Goal: Information Seeking & Learning: Learn about a topic

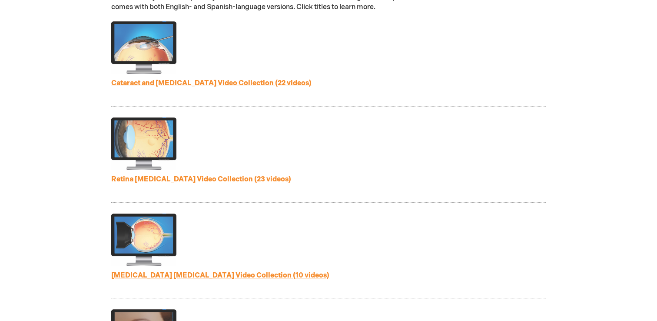
scroll to position [437, 0]
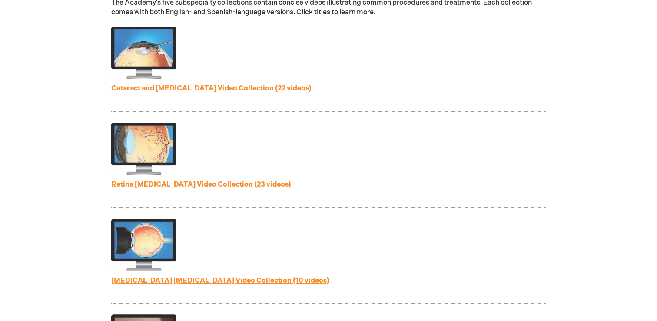
click at [245, 89] on link "Cataract and Refractive Surgery Video Collection (22 videos)" at bounding box center [211, 88] width 200 height 8
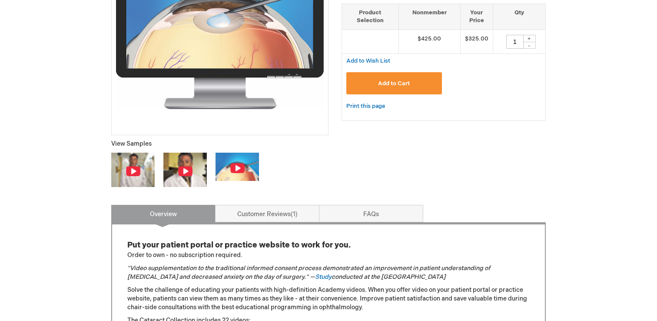
scroll to position [207, 0]
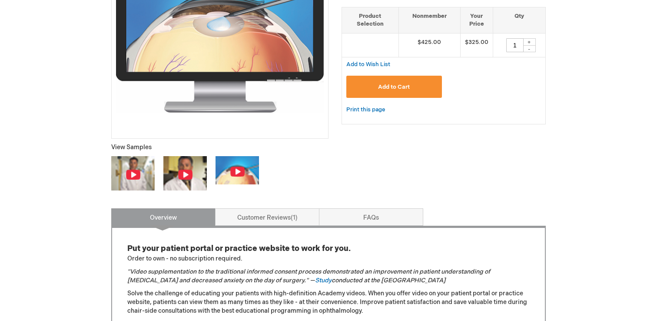
click at [150, 169] on img at bounding box center [132, 173] width 43 height 34
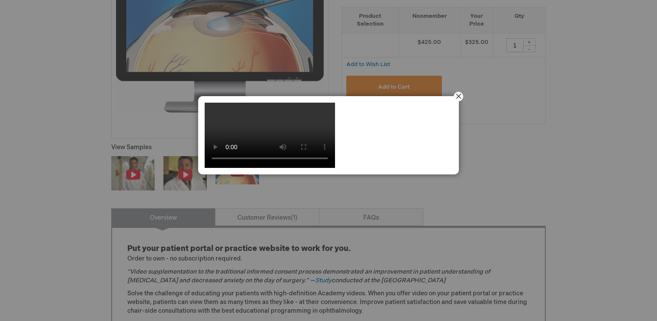
click at [460, 93] on button "Close" at bounding box center [458, 96] width 27 height 27
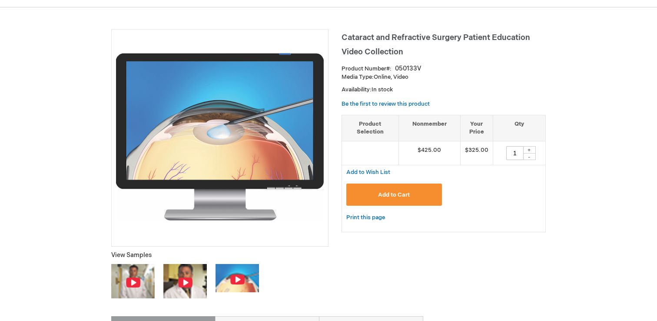
scroll to position [104, 0]
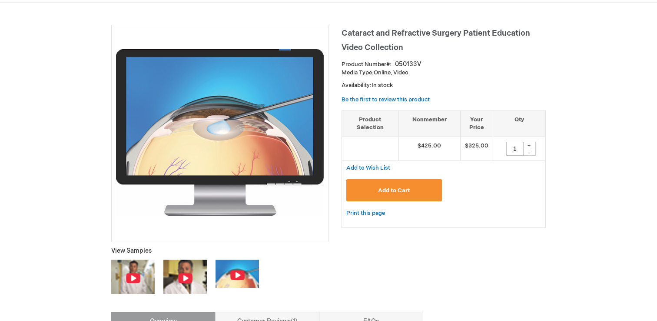
scroll to position [207, 0]
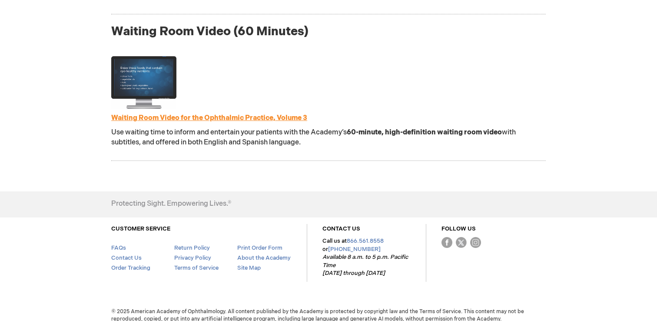
scroll to position [1073, 0]
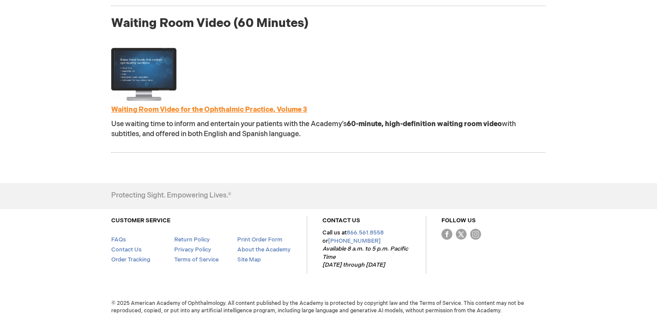
click at [240, 108] on link "Waiting Room Video for the Ophthalmic Practice, Volume 3" at bounding box center [209, 110] width 196 height 8
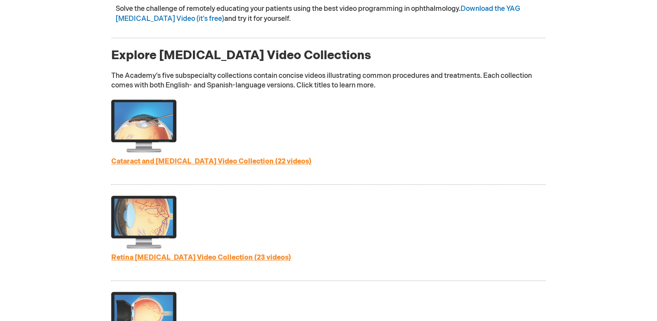
scroll to position [457, 0]
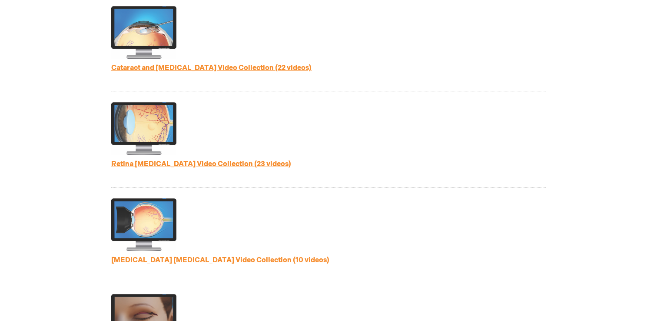
click at [276, 64] on link "Cataract and [MEDICAL_DATA] Video Collection (22 videos)" at bounding box center [211, 68] width 200 height 8
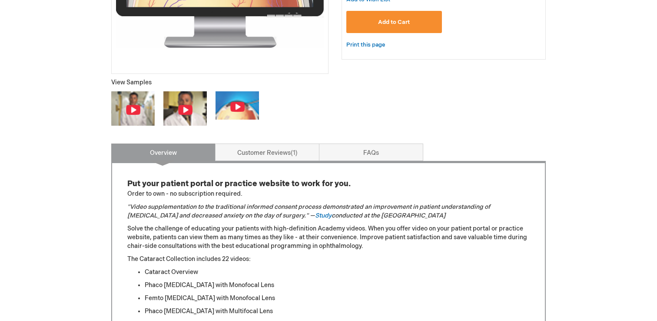
scroll to position [271, 0]
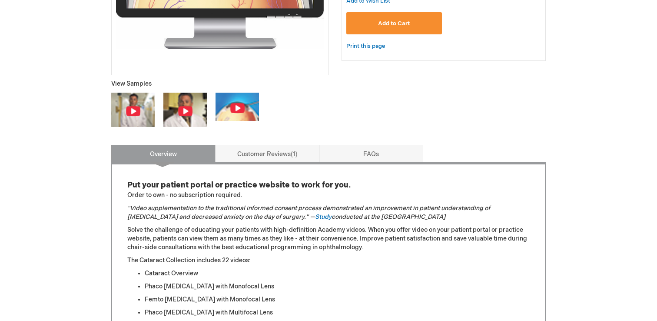
click at [223, 95] on img at bounding box center [237, 107] width 43 height 28
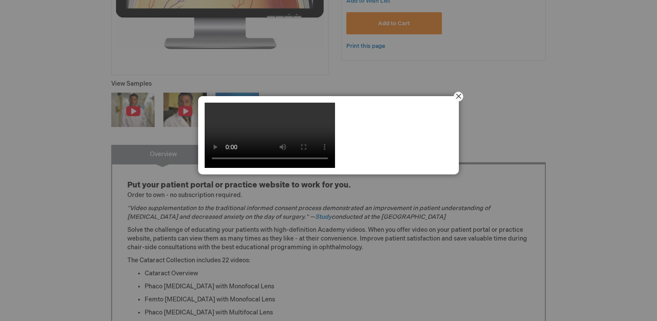
click at [458, 97] on button "Close" at bounding box center [458, 96] width 27 height 27
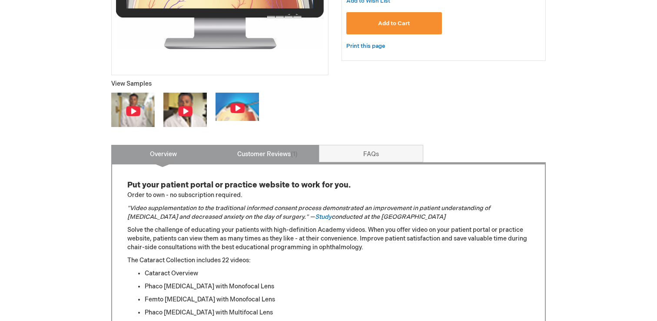
click at [276, 154] on link "Customer Reviews 1" at bounding box center [267, 153] width 104 height 17
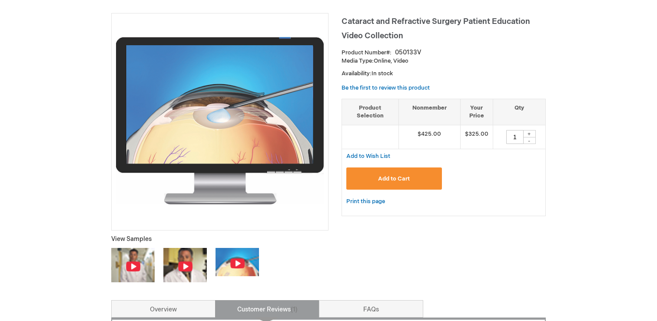
scroll to position [105, 0]
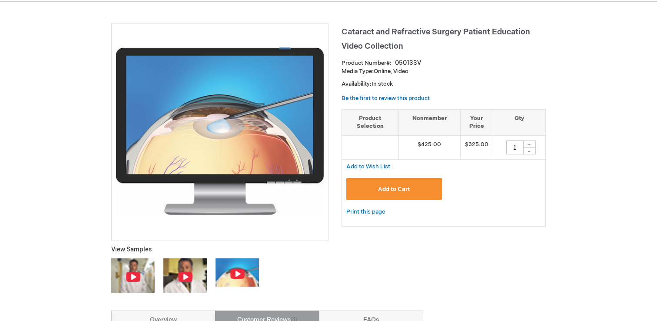
scroll to position [271, 0]
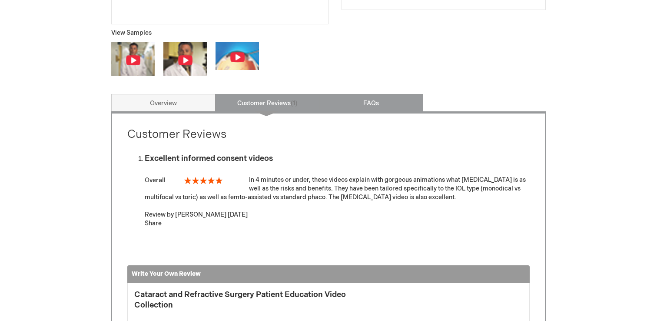
click at [372, 103] on link "FAQs" at bounding box center [371, 102] width 104 height 17
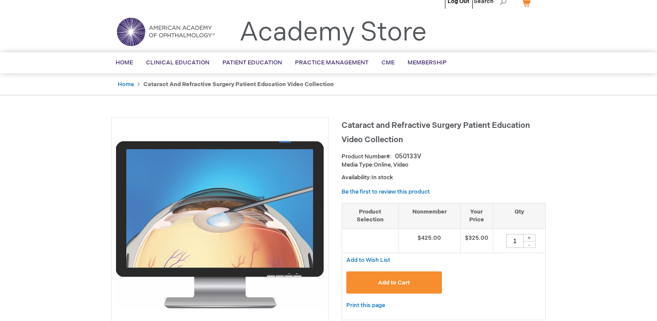
scroll to position [13, 0]
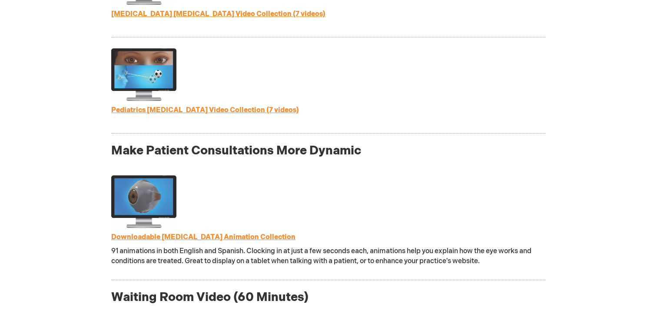
scroll to position [802, 0]
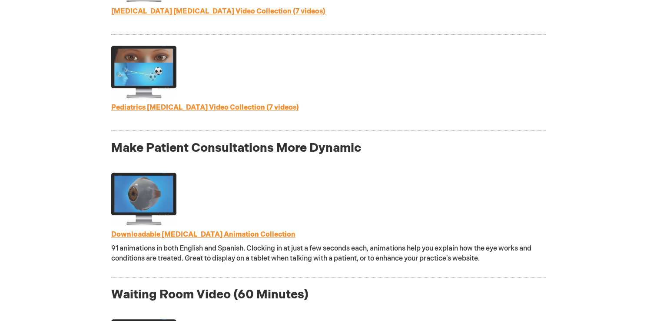
click at [142, 233] on link "Downloadable [MEDICAL_DATA] Animation Collection" at bounding box center [203, 234] width 184 height 8
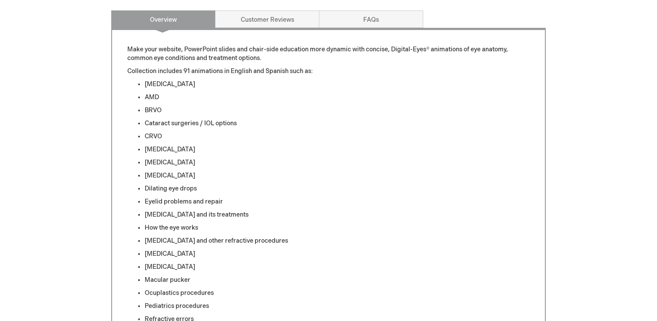
scroll to position [399, 0]
